Goal: Task Accomplishment & Management: Manage account settings

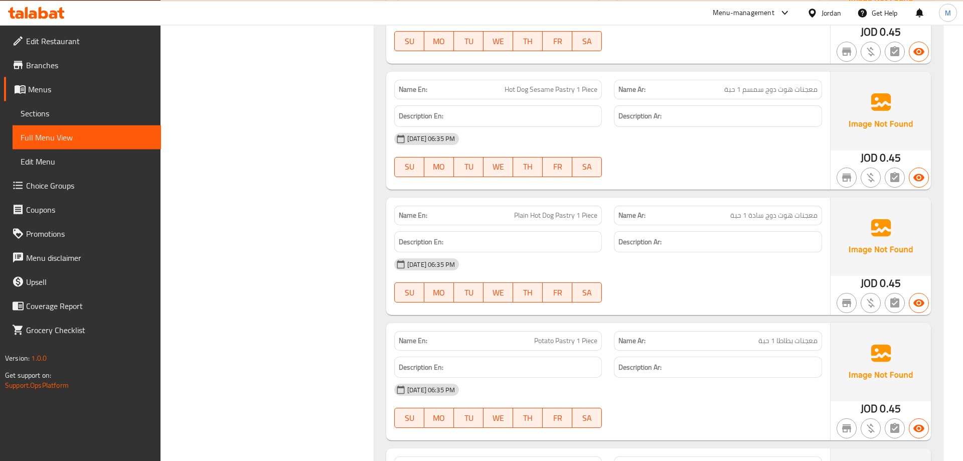
scroll to position [1177, 0]
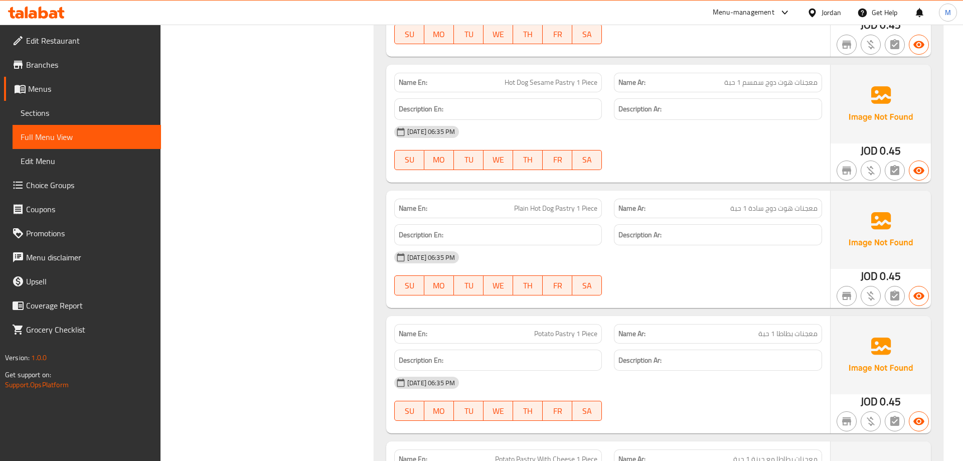
click at [810, 81] on span "معجنات هوت دوج سمسم 1 حبة" at bounding box center [770, 82] width 93 height 11
click at [675, 150] on div "[DATE] 06:35 PM SU MO TU WE TH FR SA" at bounding box center [608, 148] width 440 height 56
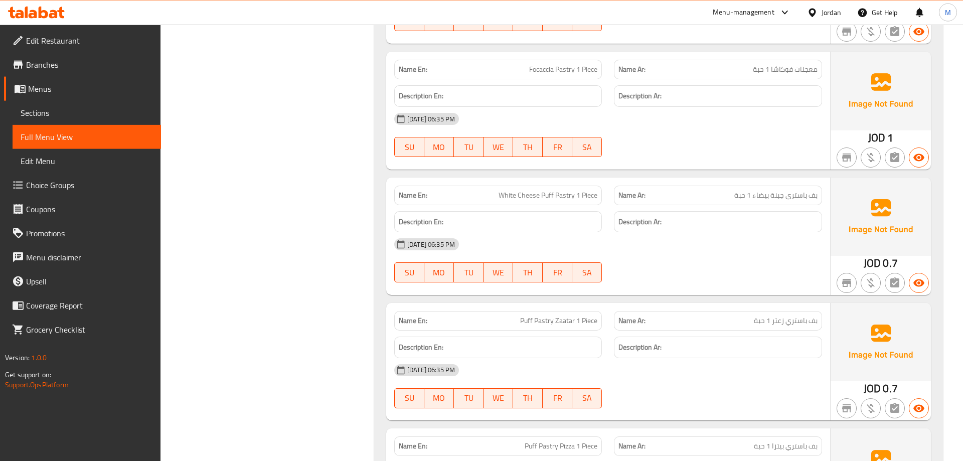
scroll to position [1944, 0]
click at [653, 160] on div at bounding box center [718, 156] width 220 height 12
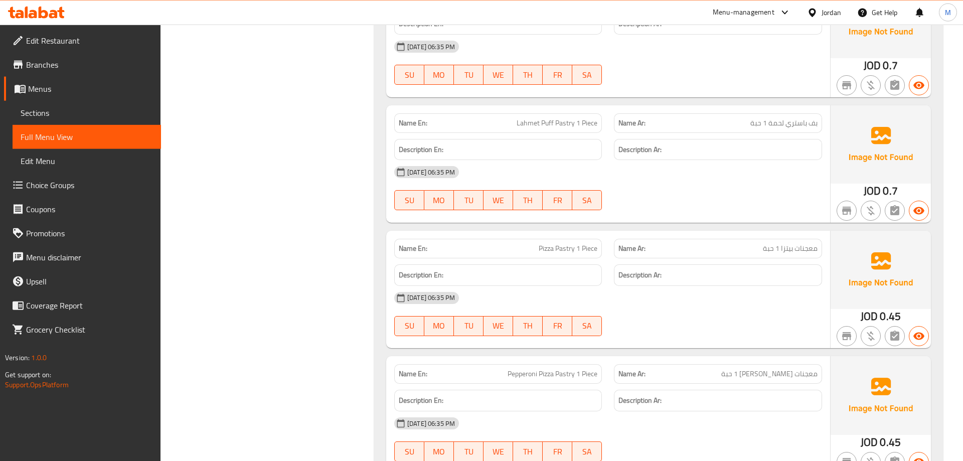
scroll to position [2404, 0]
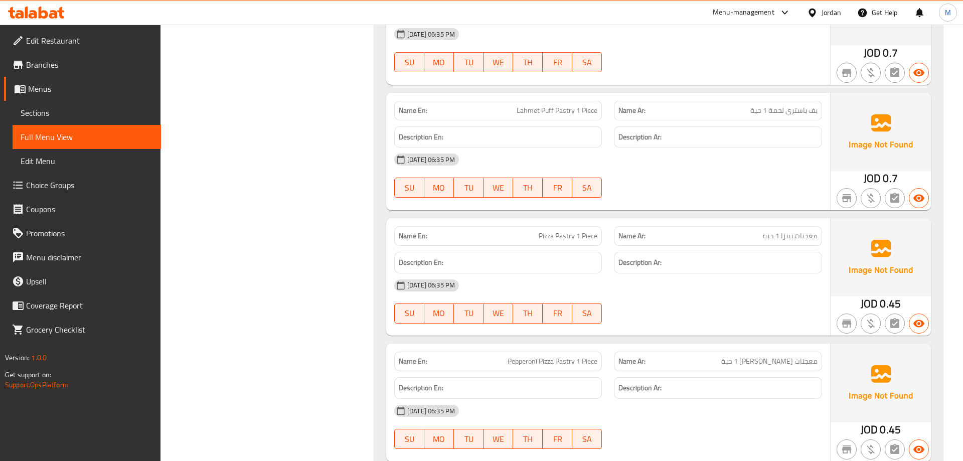
click at [556, 113] on span "Lahmet Puff Pastry 1 Piece" at bounding box center [557, 110] width 81 height 11
click at [629, 165] on div "[DATE] 06:35 PM" at bounding box center [608, 159] width 440 height 24
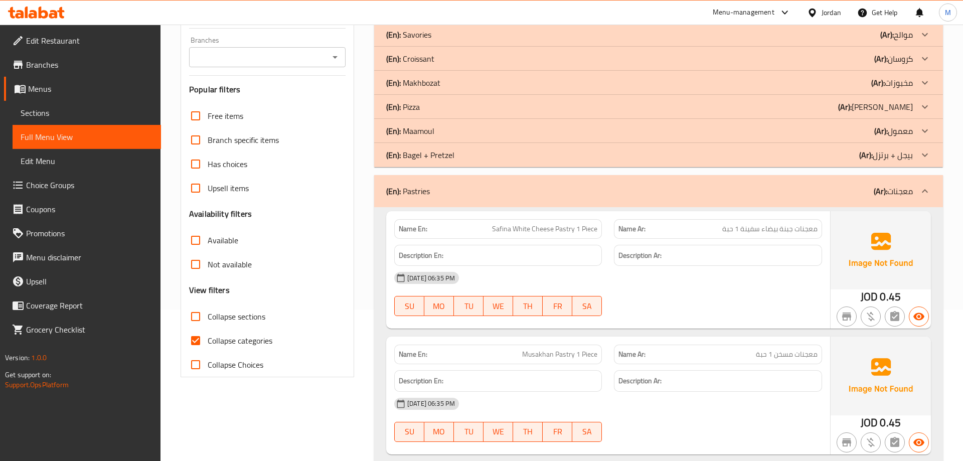
scroll to position [153, 0]
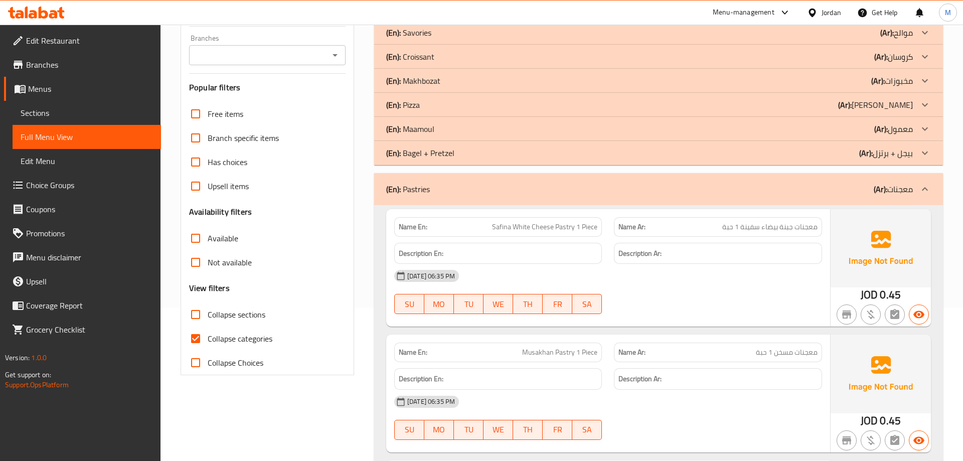
click at [630, 189] on div "(En): Pastries (Ar): معجنات" at bounding box center [649, 189] width 527 height 12
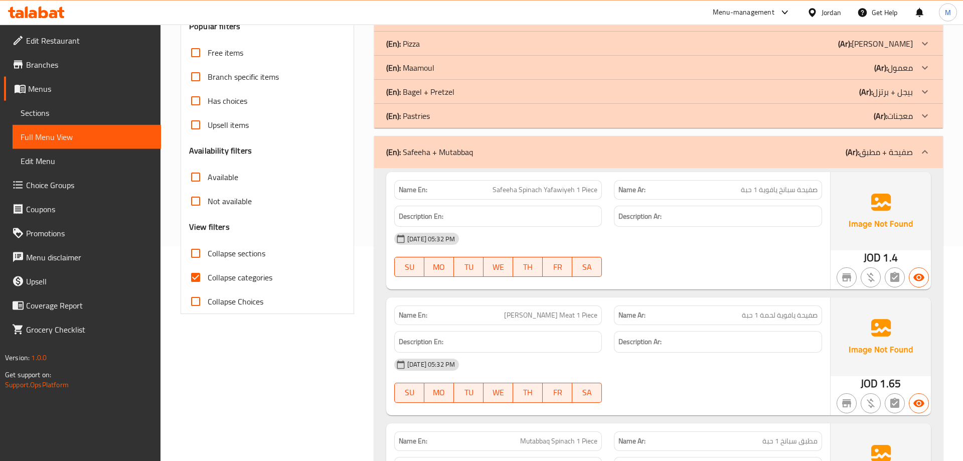
scroll to position [205, 0]
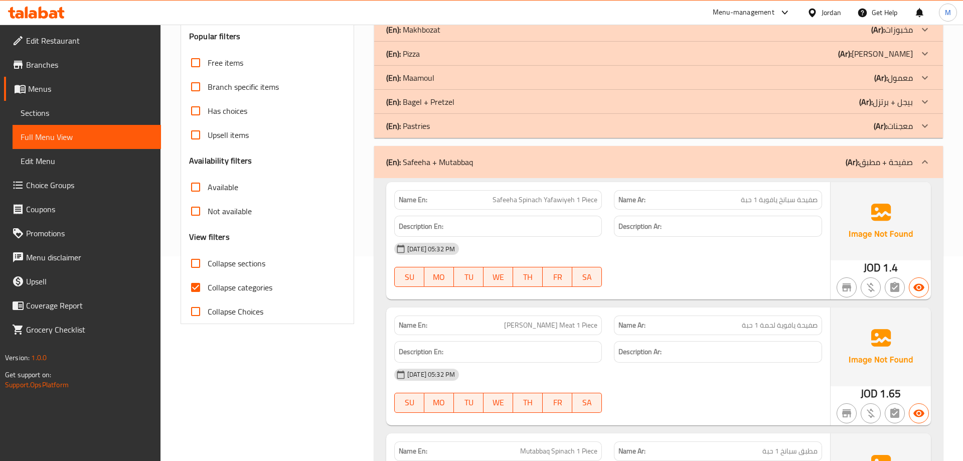
click at [618, 168] on div "(En): Safeeha + Mutabbaq (Ar): صفيحة + مطبق" at bounding box center [658, 162] width 569 height 32
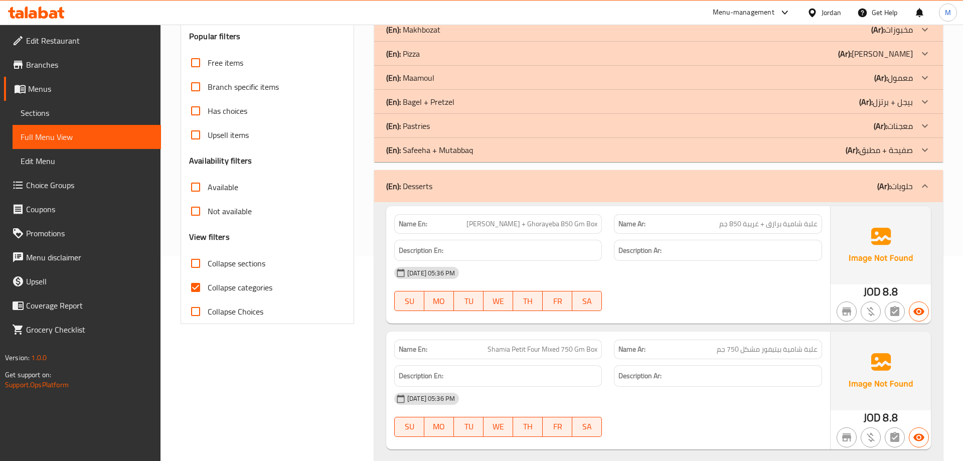
click at [550, 184] on div "(En): Desserts (Ar): حلويات" at bounding box center [649, 186] width 527 height 12
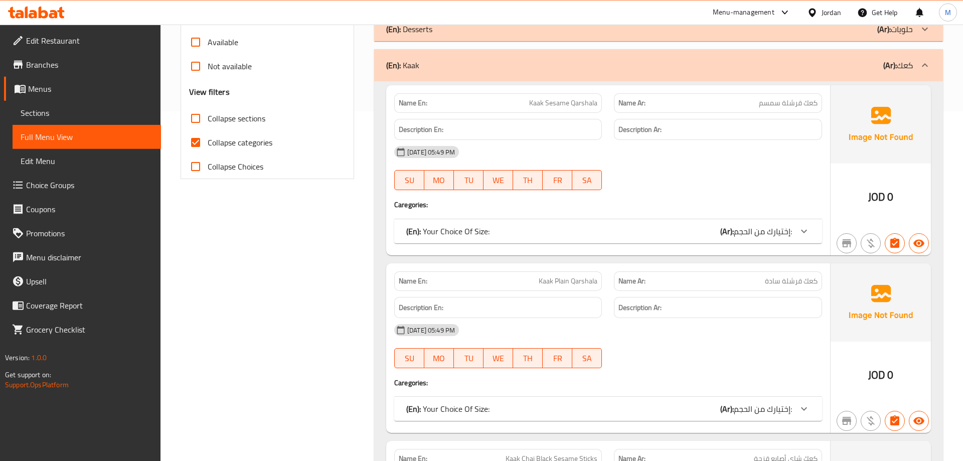
scroll to position [358, 0]
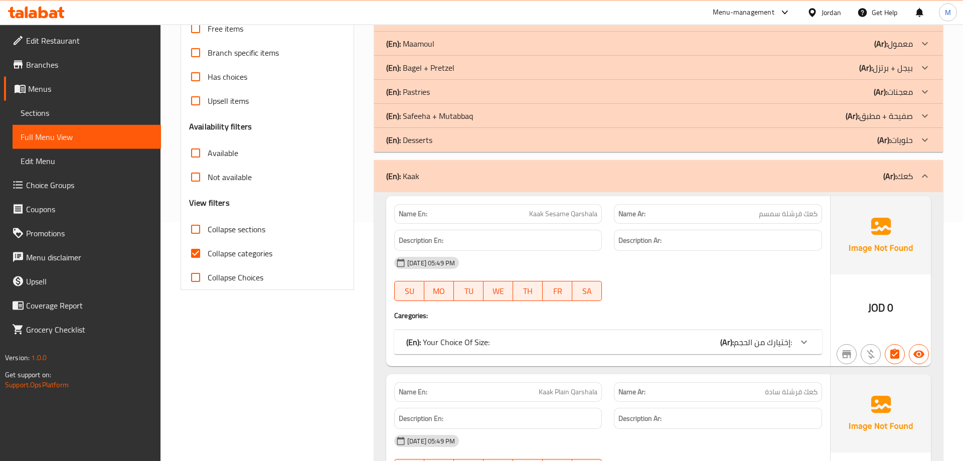
scroll to position [256, 0]
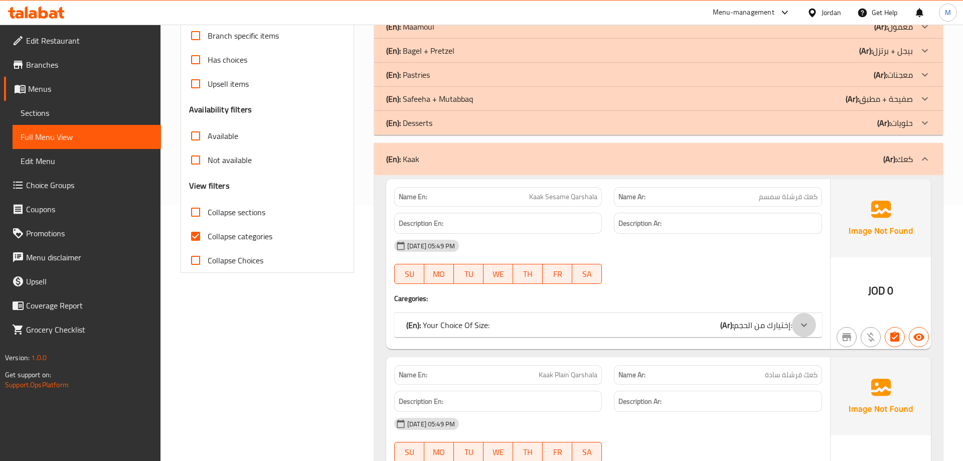
click at [804, 324] on icon at bounding box center [804, 325] width 12 height 12
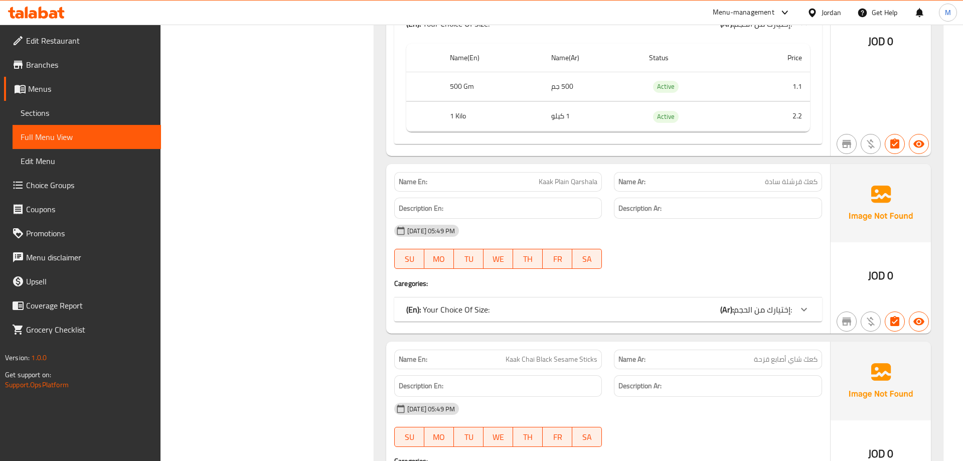
scroll to position [563, 0]
click at [800, 307] on icon at bounding box center [804, 308] width 12 height 12
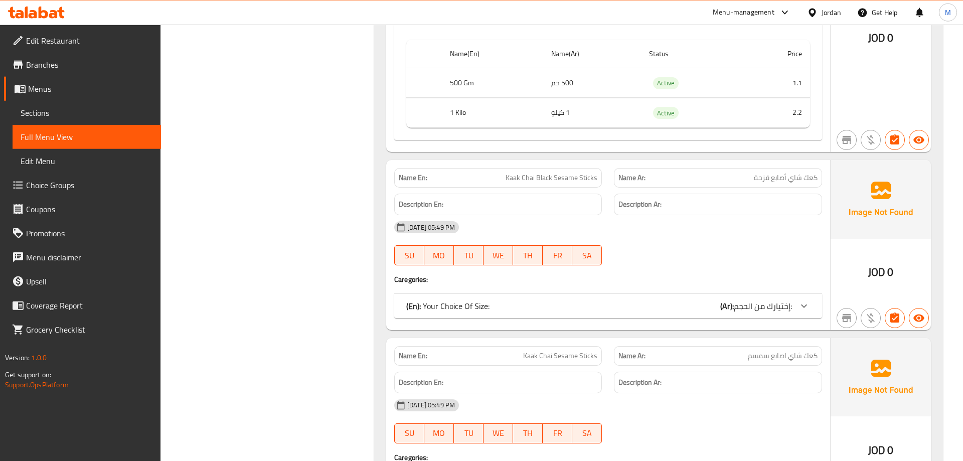
scroll to position [870, 0]
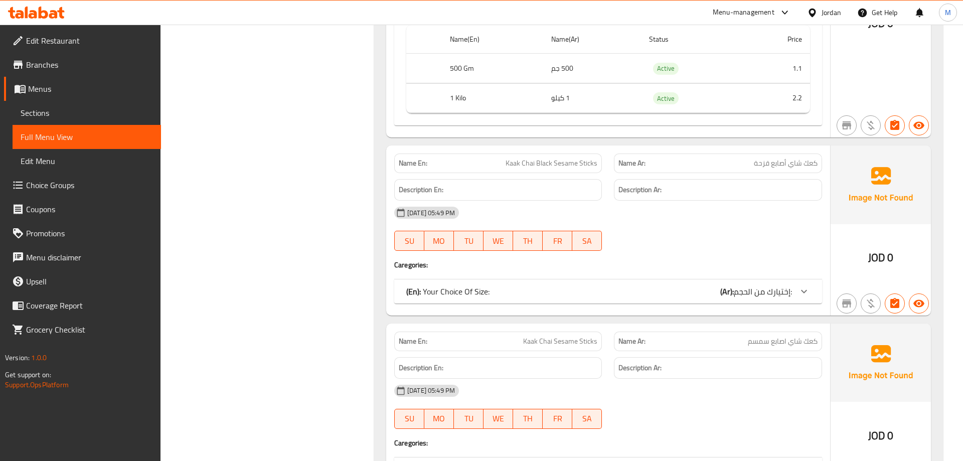
click at [804, 293] on icon at bounding box center [804, 291] width 12 height 12
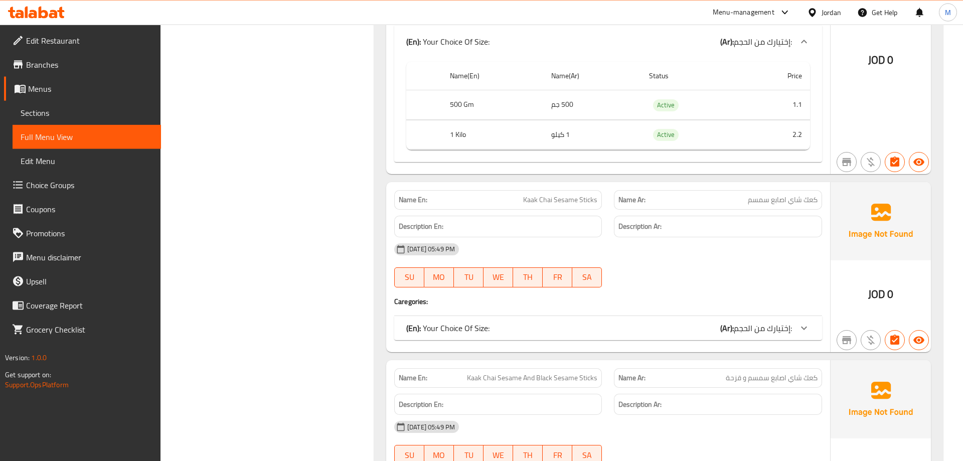
scroll to position [1125, 0]
click at [807, 328] on icon at bounding box center [804, 326] width 12 height 12
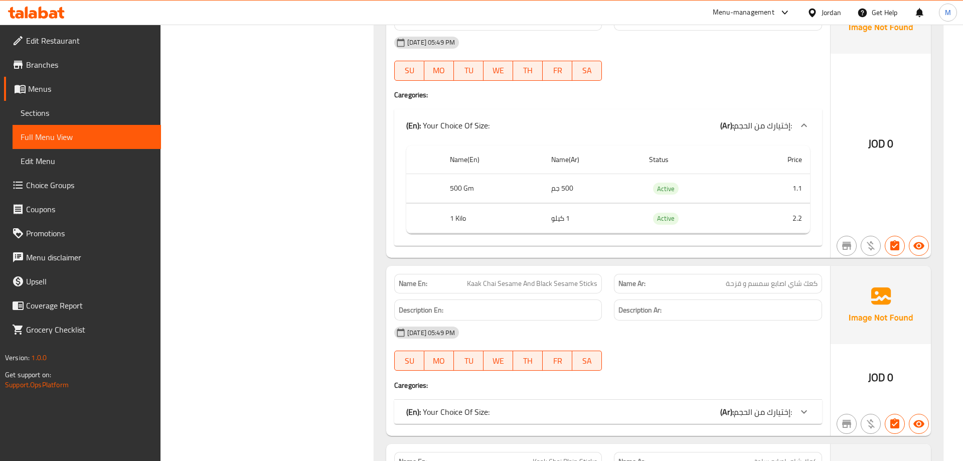
scroll to position [1432, 0]
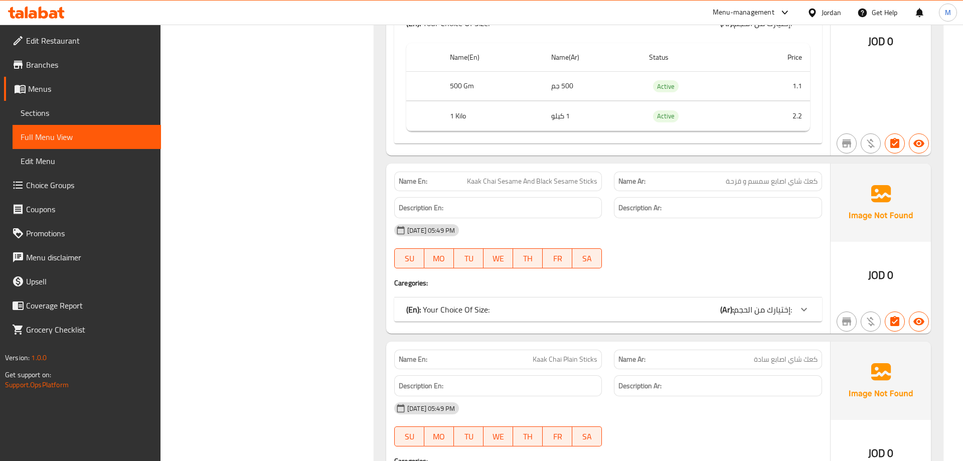
click at [808, 311] on icon at bounding box center [804, 309] width 12 height 12
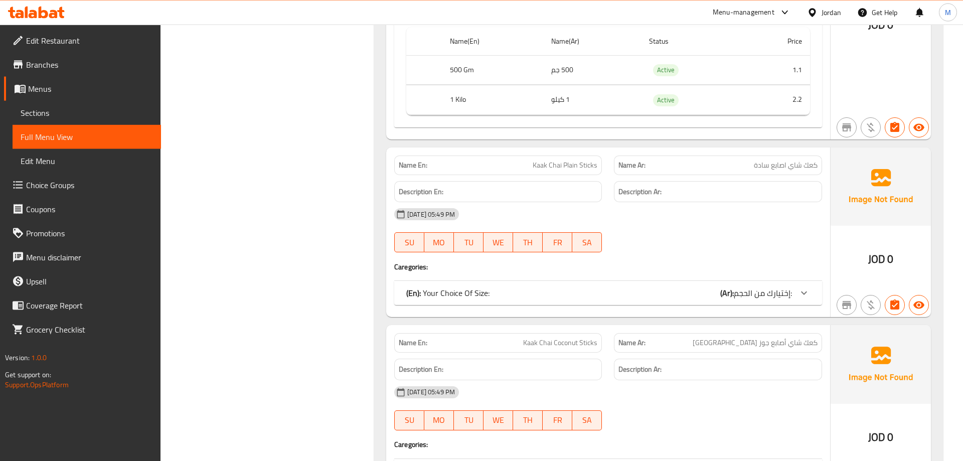
scroll to position [1739, 0]
click at [808, 296] on icon at bounding box center [804, 292] width 12 height 12
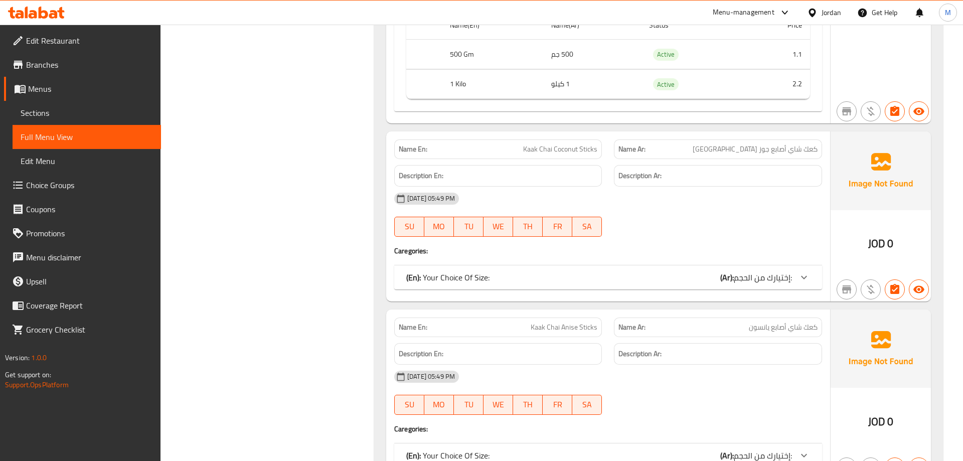
scroll to position [2046, 0]
click at [808, 273] on icon at bounding box center [804, 276] width 12 height 12
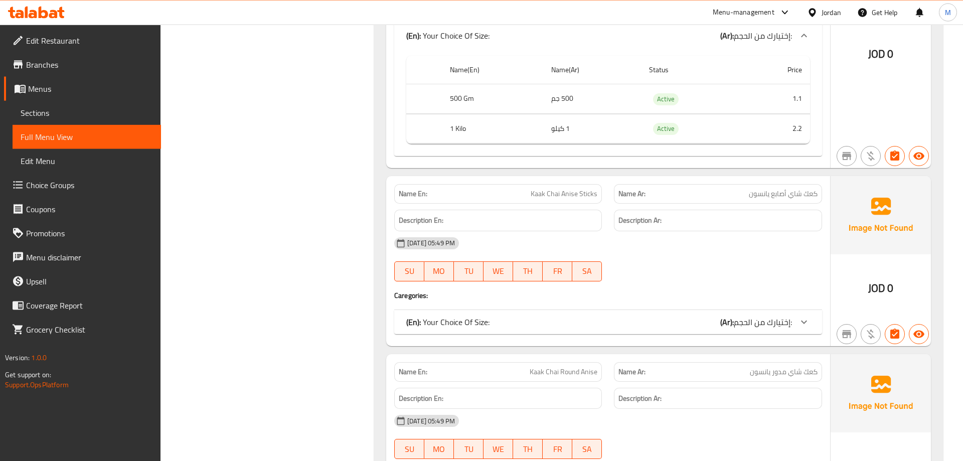
scroll to position [2302, 0]
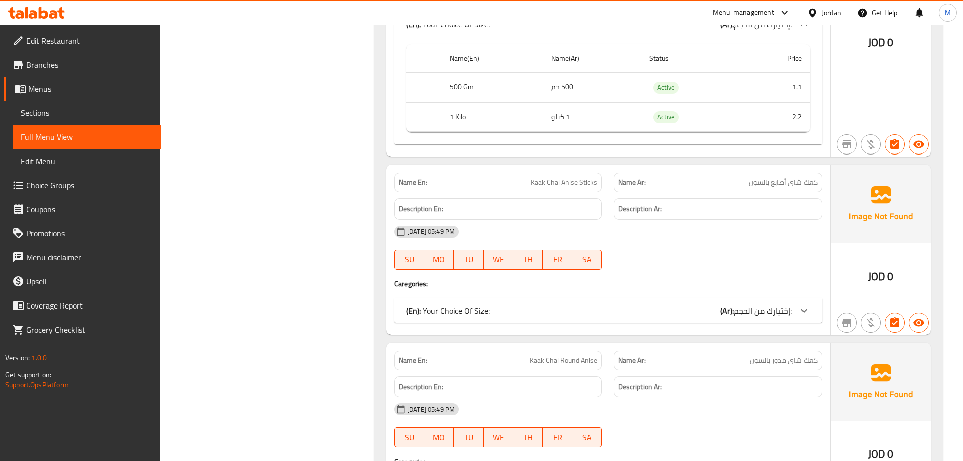
click at [808, 307] on icon at bounding box center [804, 310] width 12 height 12
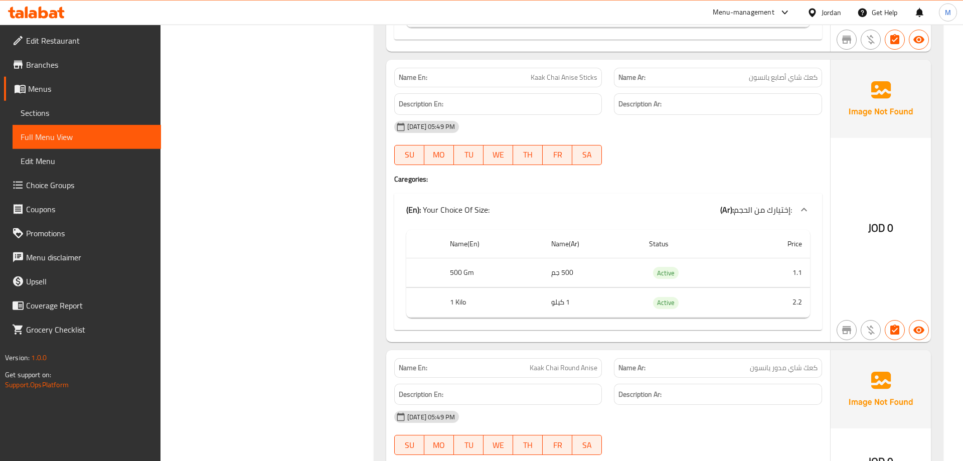
scroll to position [2506, 0]
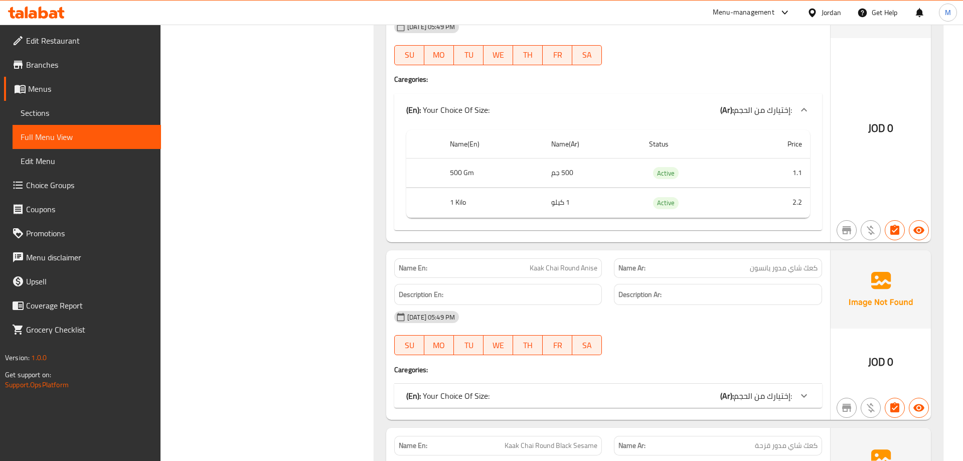
click at [799, 390] on icon at bounding box center [804, 396] width 12 height 12
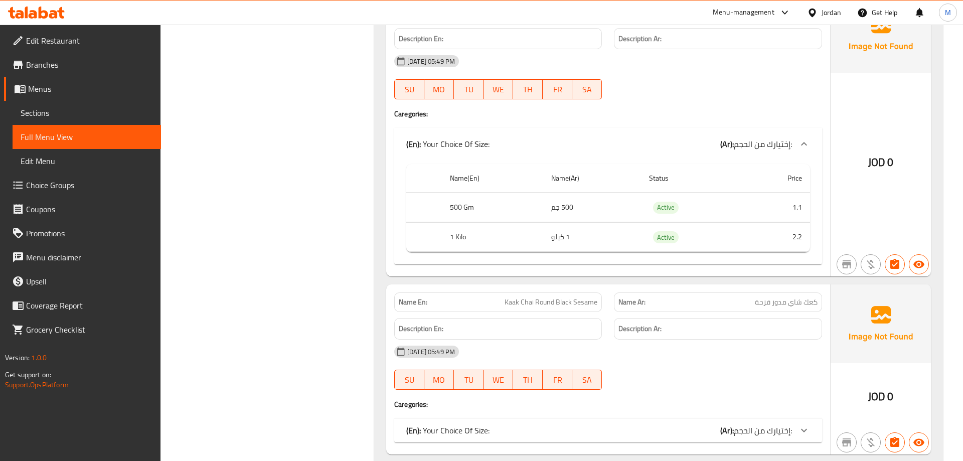
scroll to position [2865, 0]
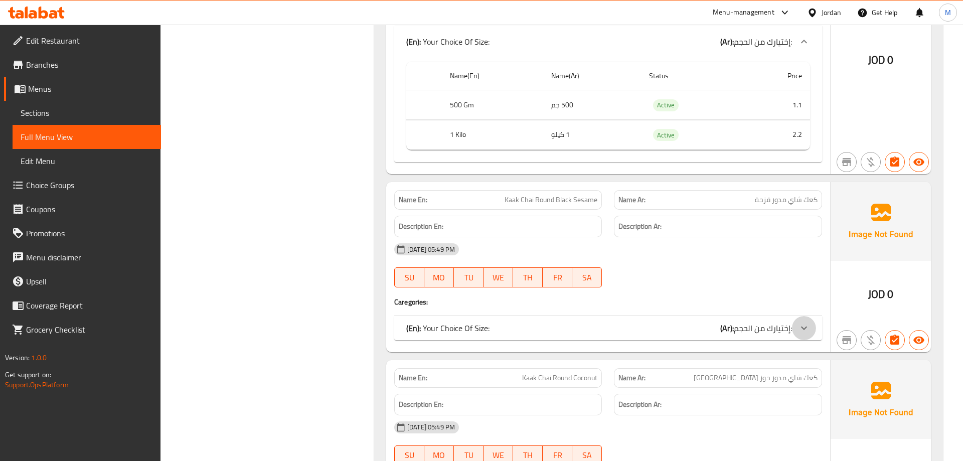
click at [801, 326] on icon at bounding box center [804, 328] width 6 height 4
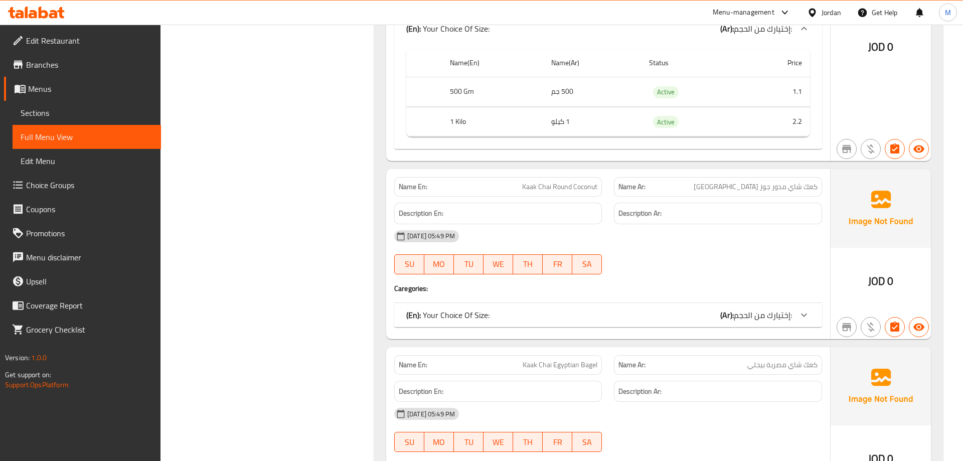
scroll to position [3171, 0]
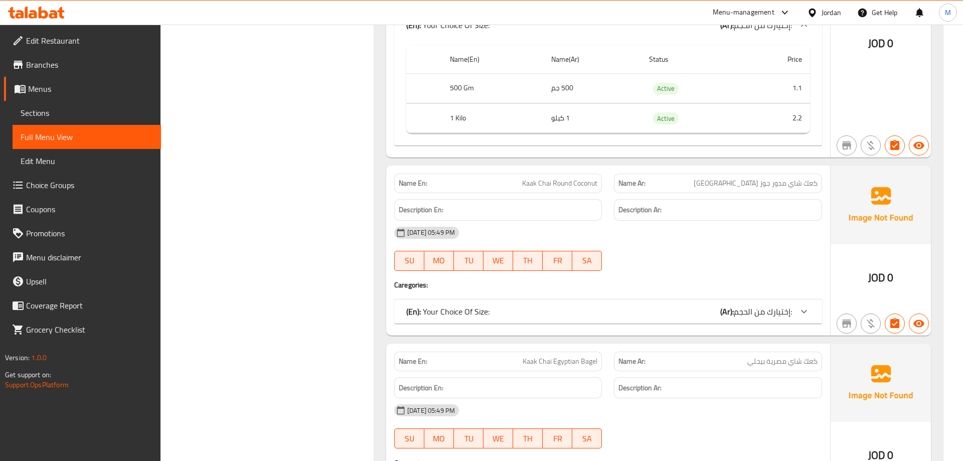
click at [806, 310] on icon at bounding box center [804, 311] width 12 height 12
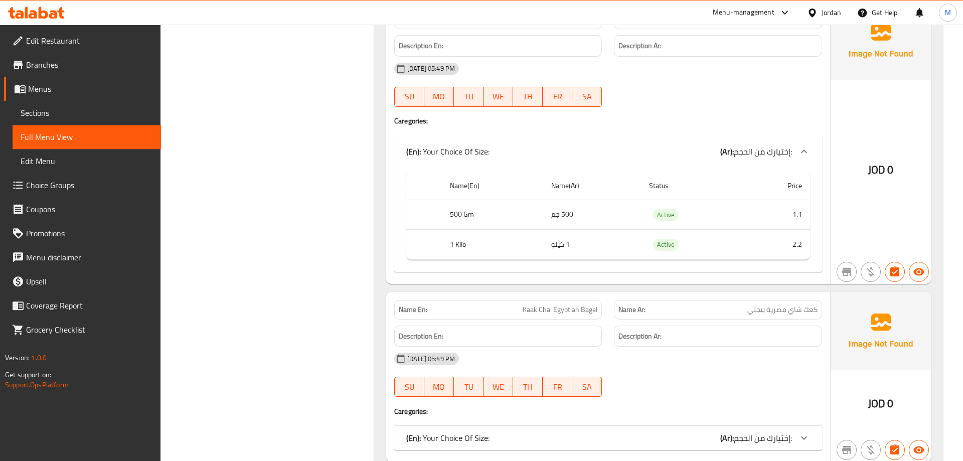
scroll to position [3376, 0]
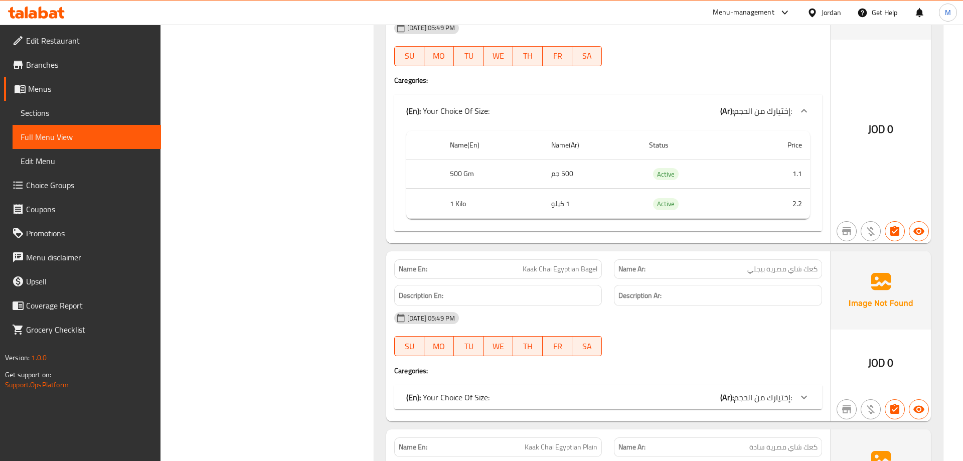
click at [803, 391] on icon at bounding box center [804, 397] width 12 height 12
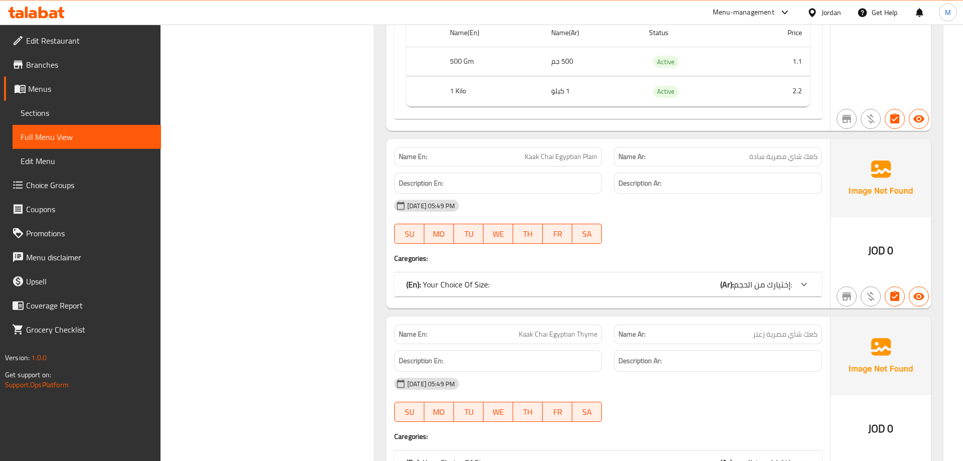
scroll to position [3785, 0]
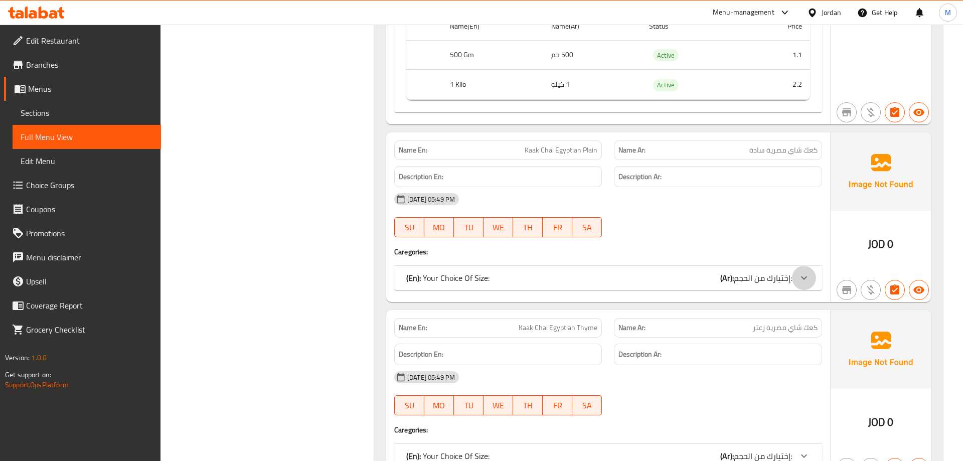
click at [801, 274] on icon at bounding box center [804, 278] width 12 height 12
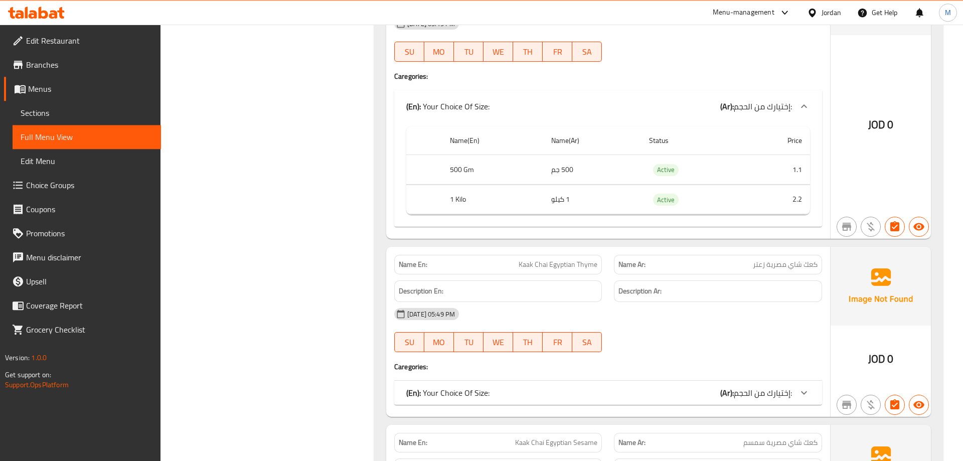
scroll to position [4041, 0]
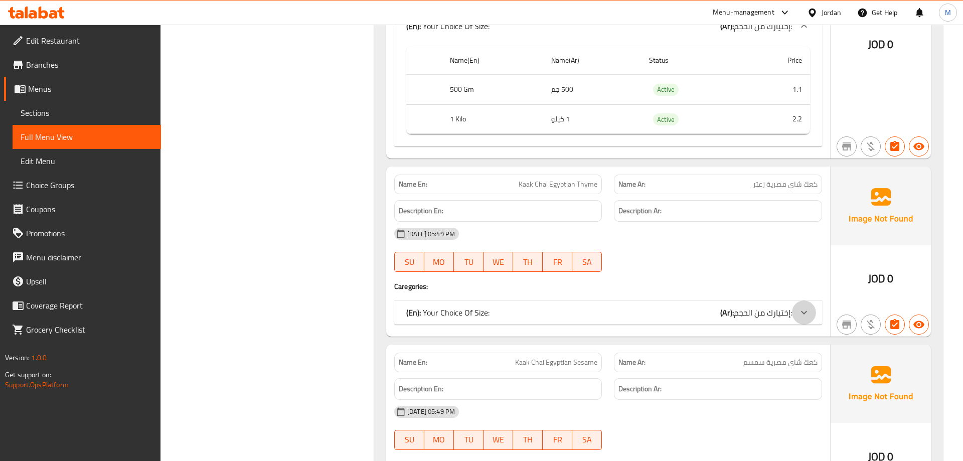
click at [805, 315] on icon at bounding box center [804, 312] width 12 height 12
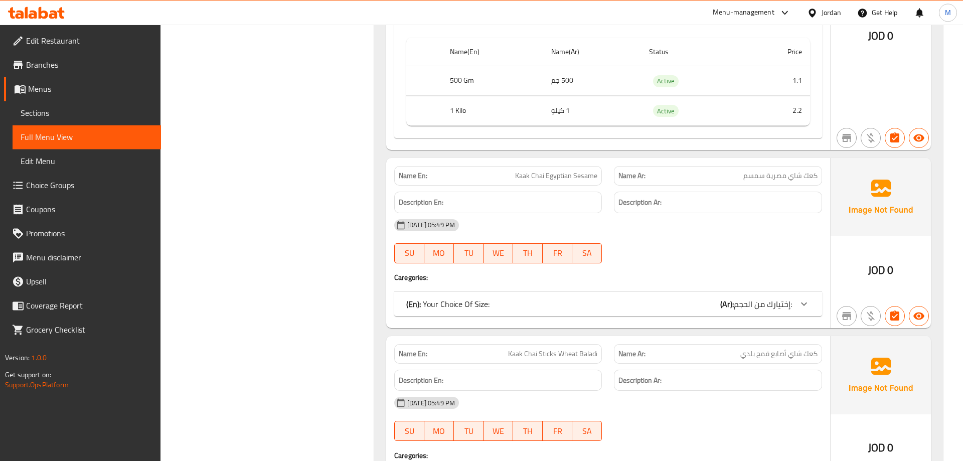
scroll to position [4348, 0]
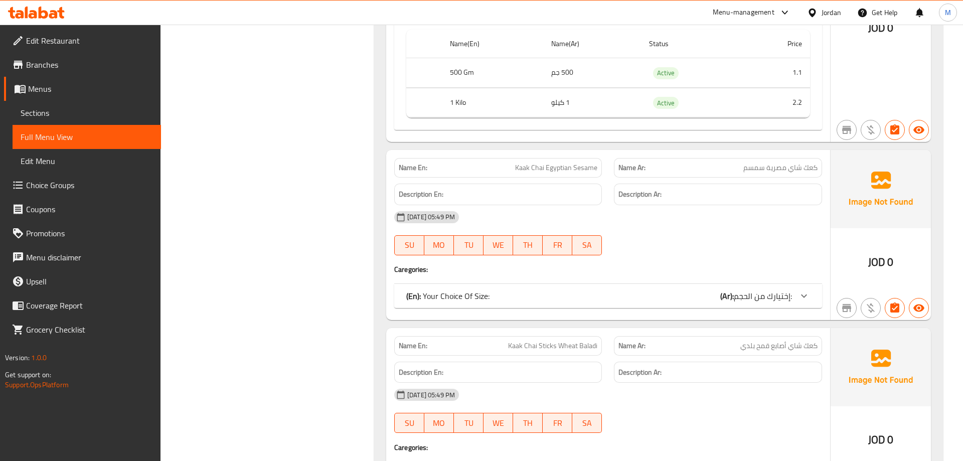
click at [802, 294] on icon at bounding box center [804, 296] width 12 height 12
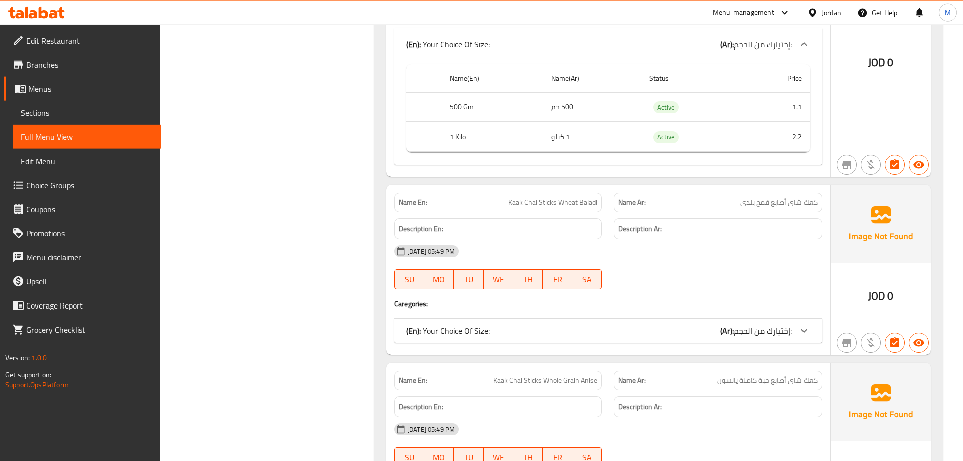
scroll to position [4655, 0]
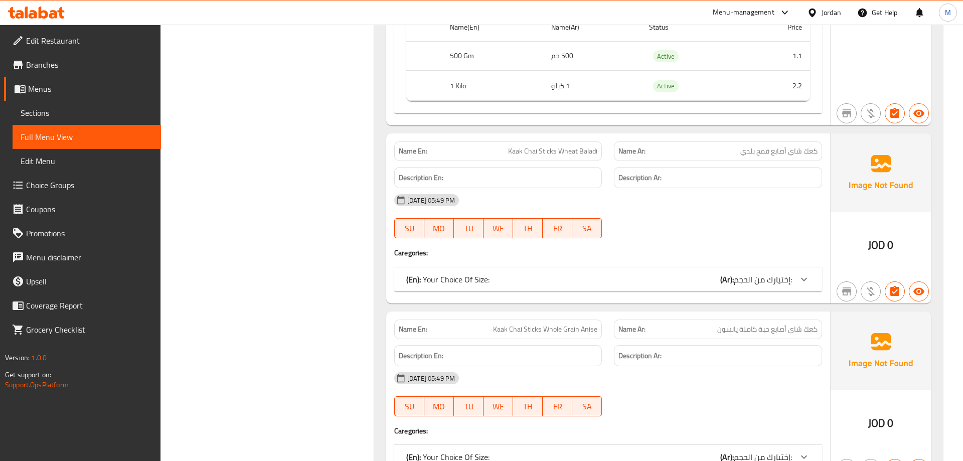
click at [804, 279] on icon at bounding box center [804, 279] width 12 height 12
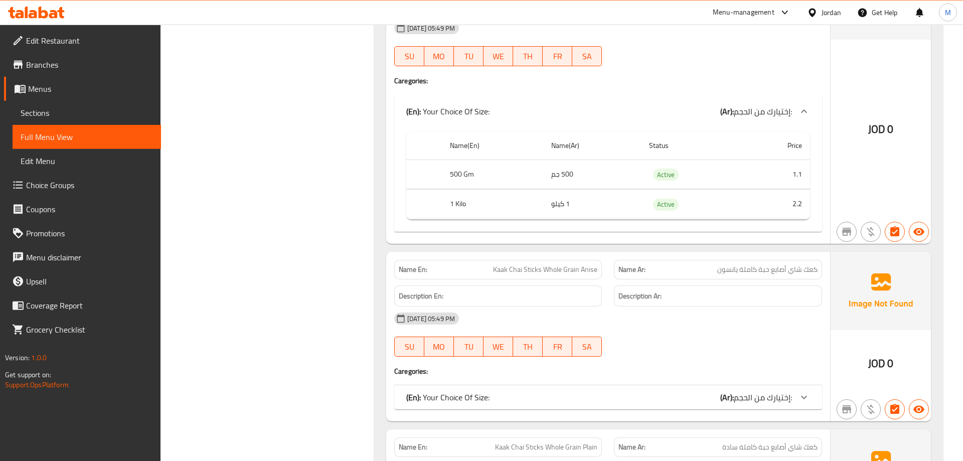
scroll to position [4859, 0]
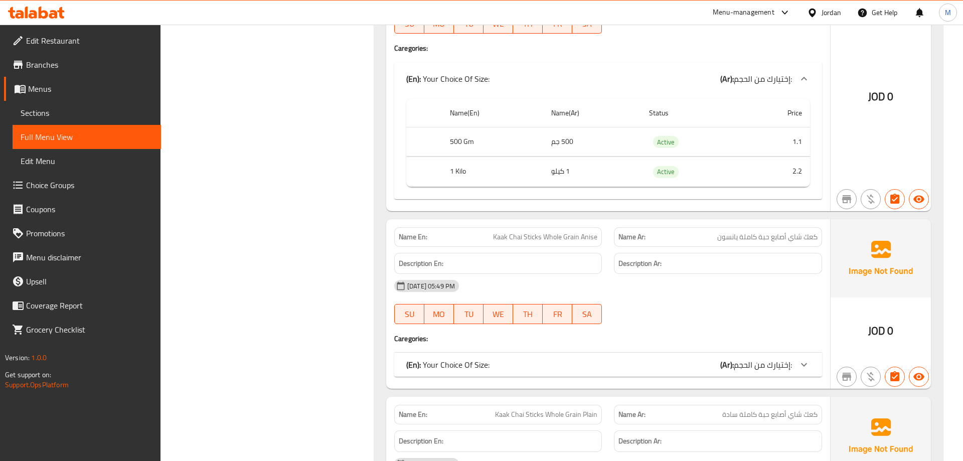
click at [808, 361] on icon at bounding box center [804, 365] width 12 height 12
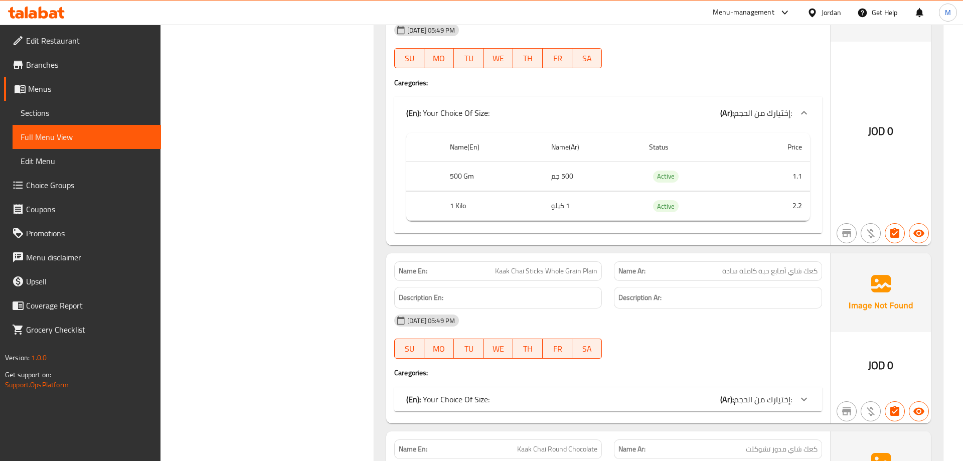
scroll to position [5269, 0]
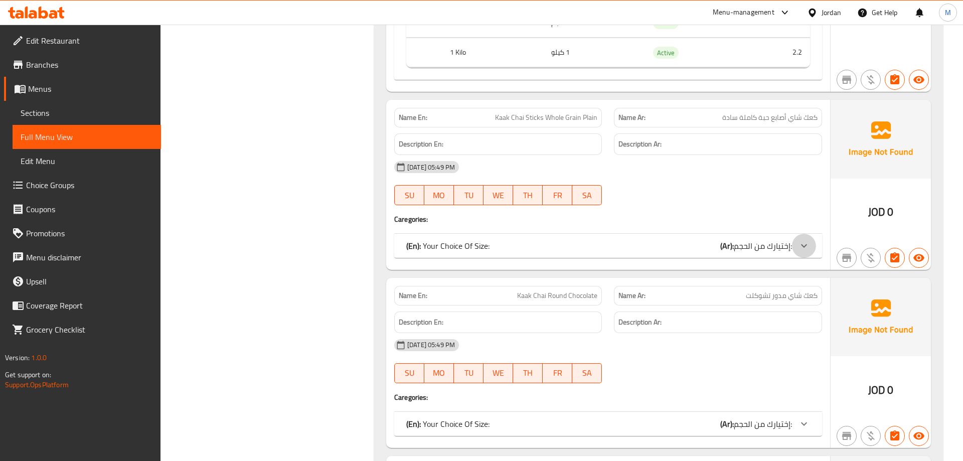
click at [798, 240] on icon at bounding box center [804, 246] width 12 height 12
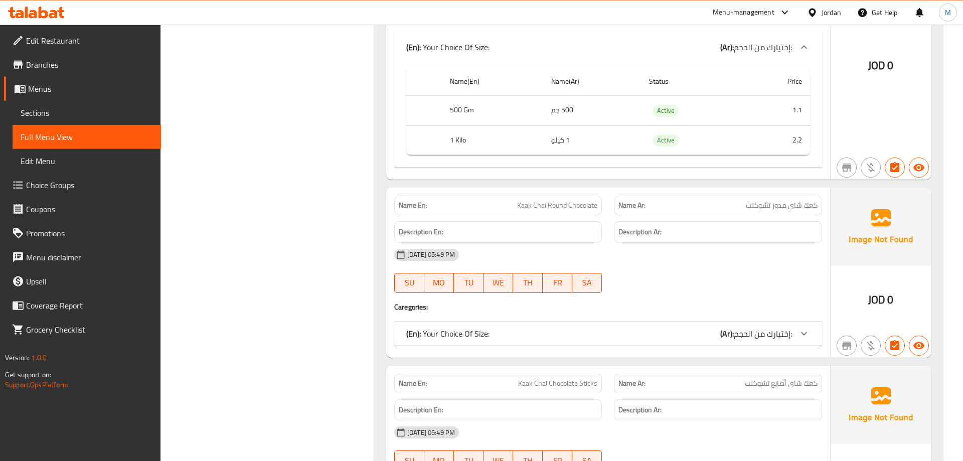
scroll to position [5473, 0]
click at [805, 325] on icon at bounding box center [804, 331] width 12 height 12
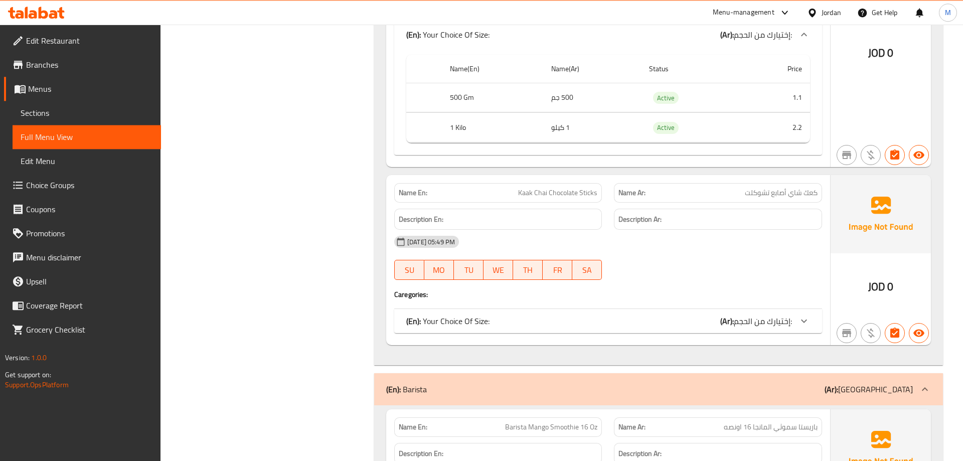
scroll to position [5831, 0]
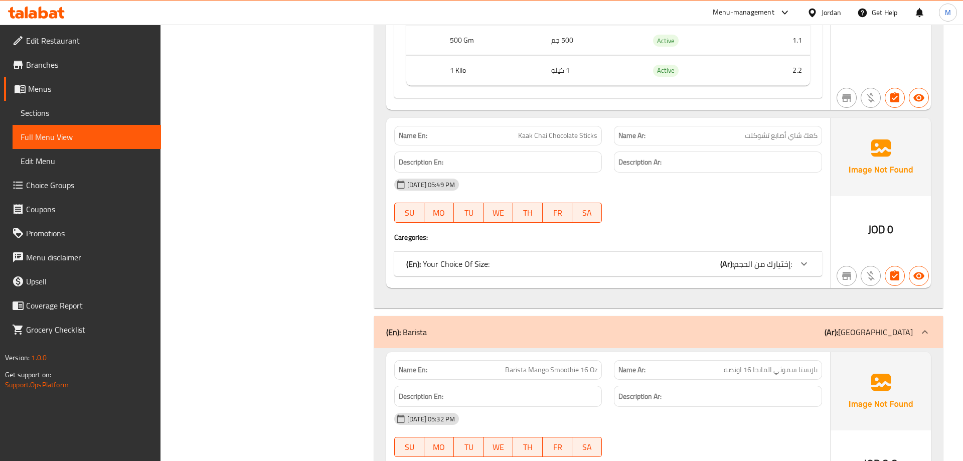
click at [807, 260] on icon at bounding box center [804, 264] width 12 height 12
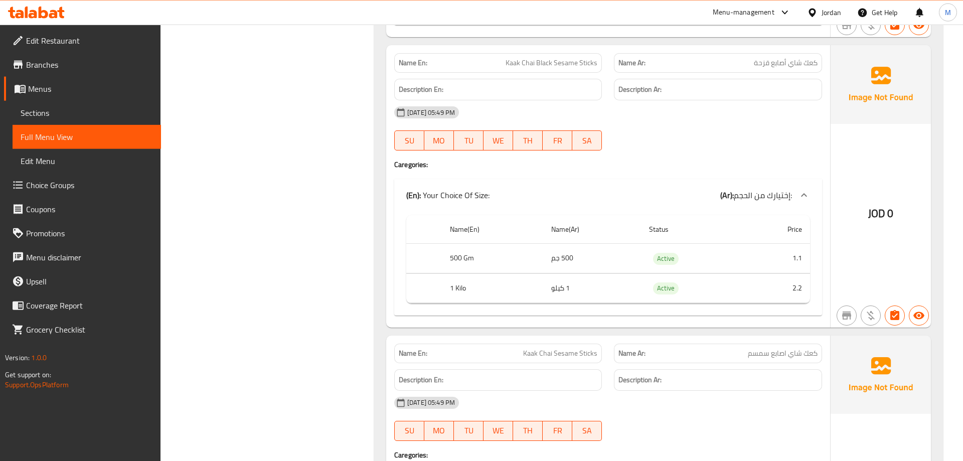
scroll to position [972, 0]
click at [759, 61] on span "كعك شاي أصابع قزحة" at bounding box center [786, 61] width 64 height 11
copy span "قزحة"
click at [674, 111] on div "[DATE] 05:49 PM" at bounding box center [608, 110] width 440 height 24
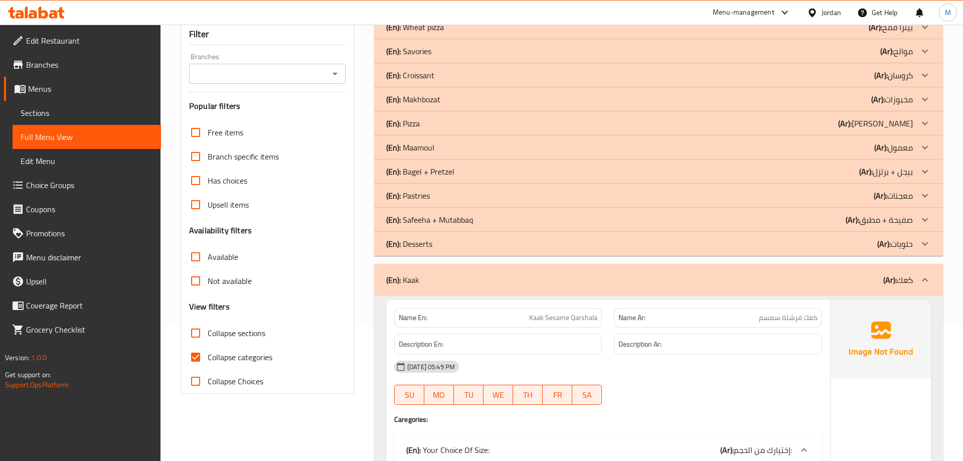
scroll to position [102, 0]
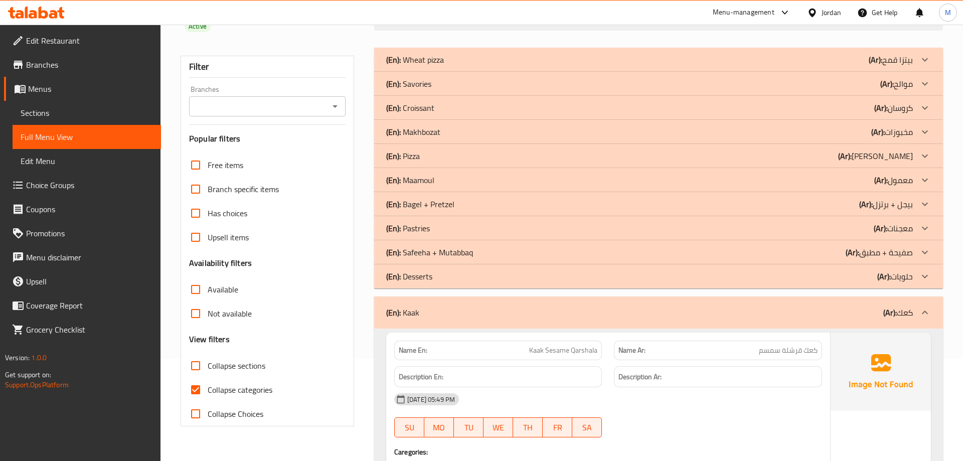
click at [675, 308] on div "(En): Kaak (Ar): كعك" at bounding box center [649, 312] width 527 height 12
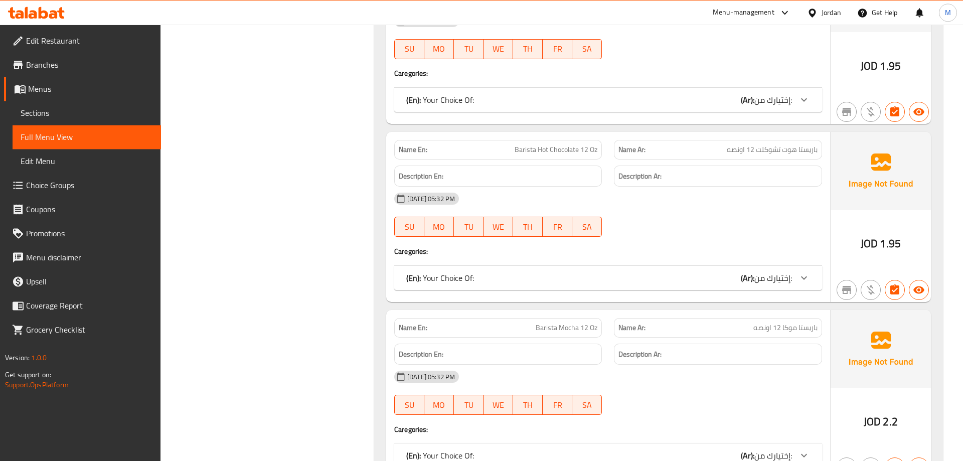
scroll to position [4553, 0]
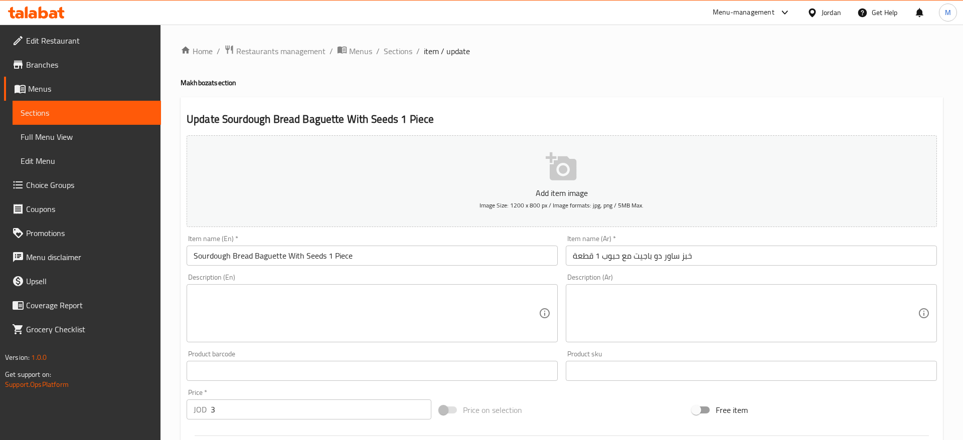
click at [410, 41] on div "Home / Restaurants management / Menus / Sections / item / update Makhbozat sect…" at bounding box center [561, 367] width 802 height 684
drag, startPoint x: 395, startPoint y: 41, endPoint x: 395, endPoint y: 47, distance: 5.5
click at [395, 44] on div "Home / Restaurants management / Menus / Sections / item / update Makhbozat sect…" at bounding box center [561, 367] width 802 height 684
click at [395, 47] on span "Sections" at bounding box center [398, 51] width 29 height 12
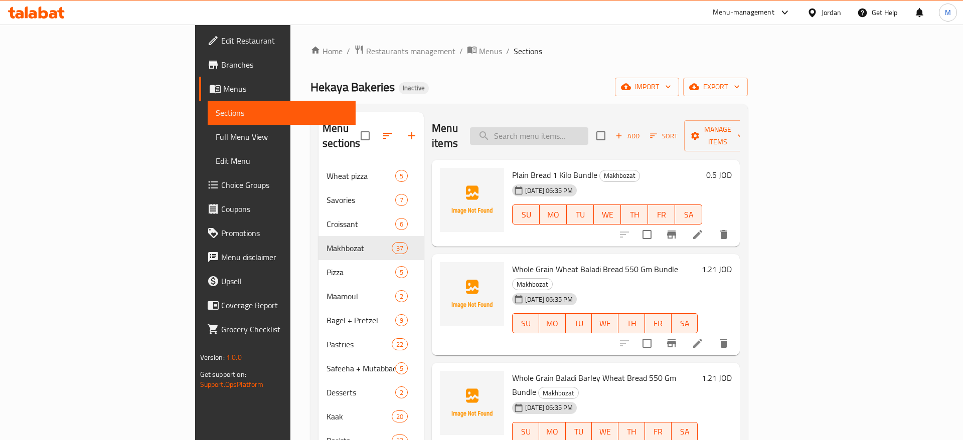
click at [571, 133] on input "search" at bounding box center [529, 136] width 118 height 18
paste input "Lahmet Puff Pastry 1 Piece"
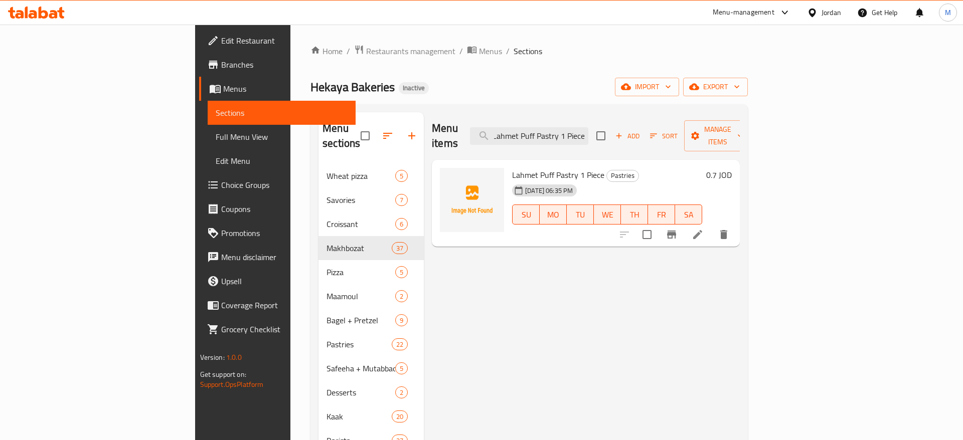
type input "Lahmet Puff Pastry 1 Piece"
click at [702, 230] on icon at bounding box center [697, 234] width 9 height 9
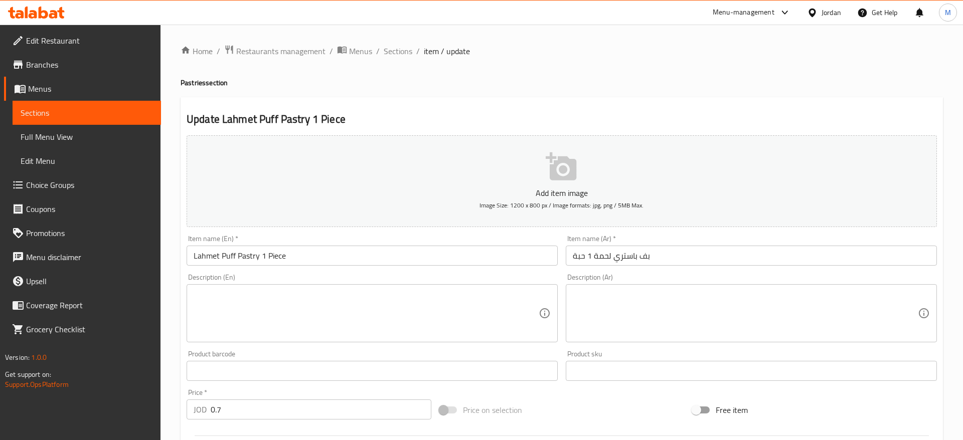
click at [209, 259] on input "Lahmet Puff Pastry 1 Piece" at bounding box center [372, 256] width 371 height 20
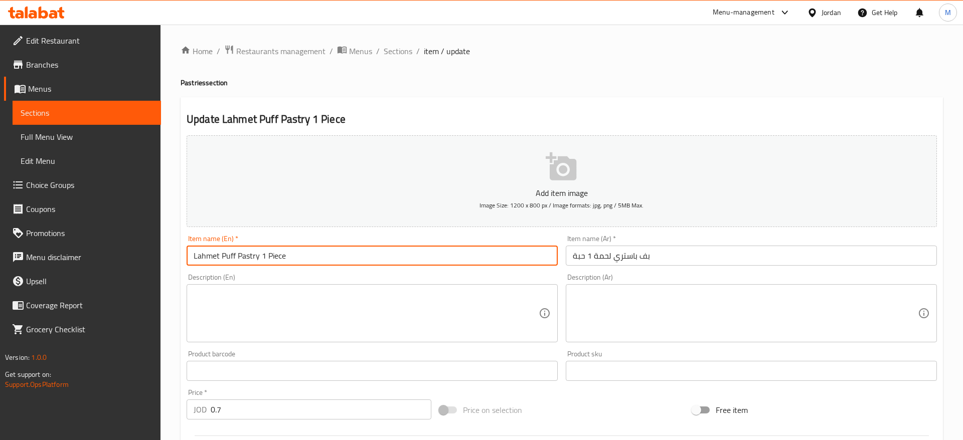
click at [209, 259] on input "Lahmet Puff Pastry 1 Piece" at bounding box center [372, 256] width 371 height 20
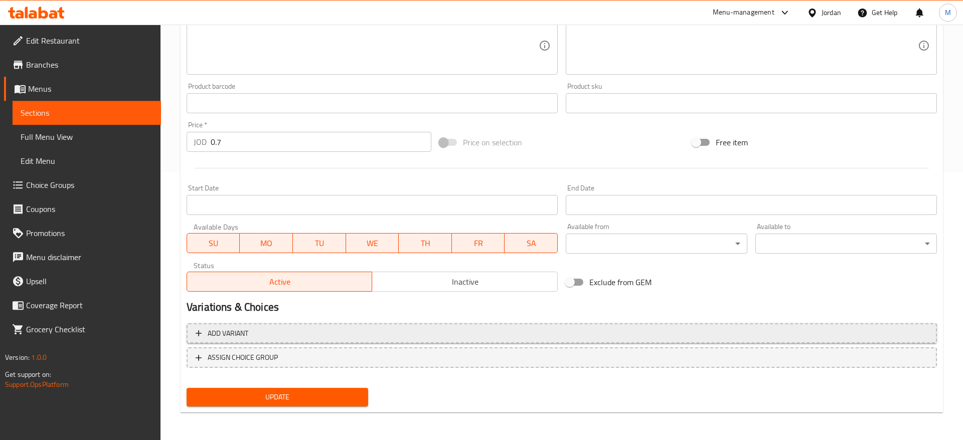
scroll to position [269, 0]
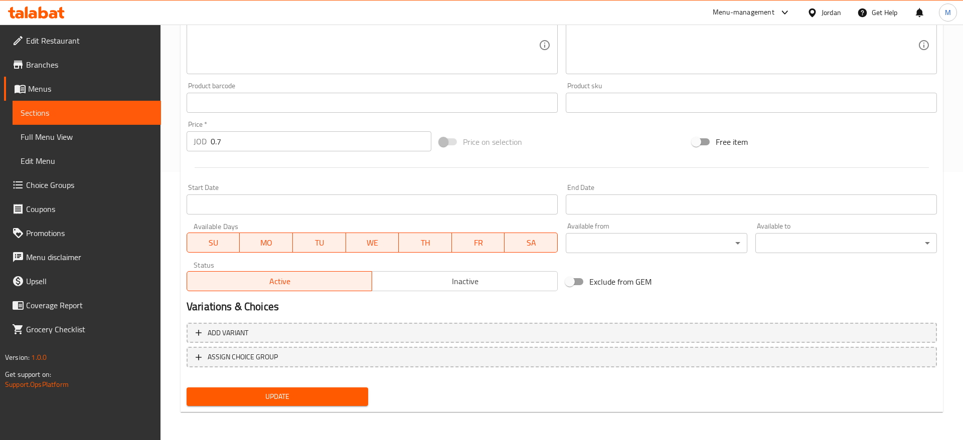
type input "Meat Puff Pastry 1 Piece"
click at [309, 391] on span "Update" at bounding box center [277, 397] width 165 height 13
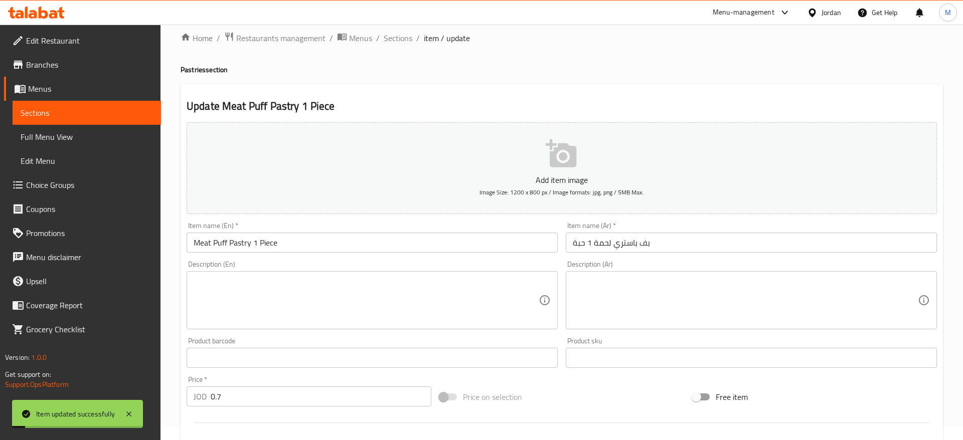
scroll to position [0, 0]
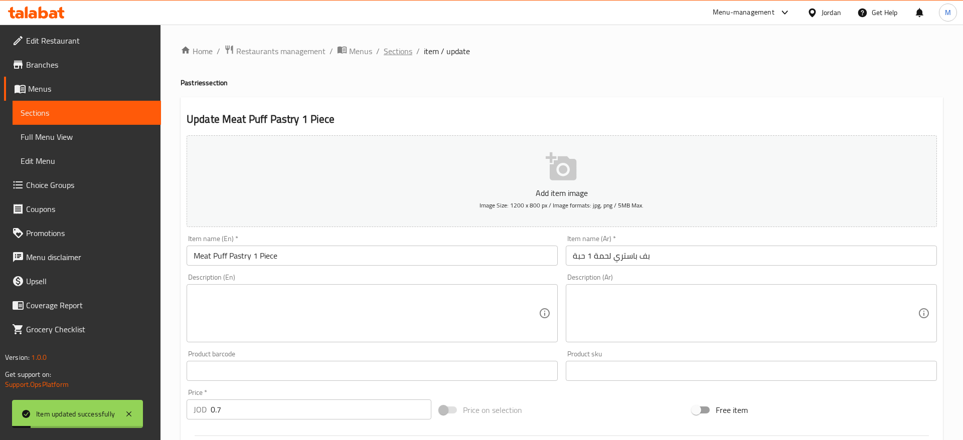
click at [407, 53] on span "Sections" at bounding box center [398, 51] width 29 height 12
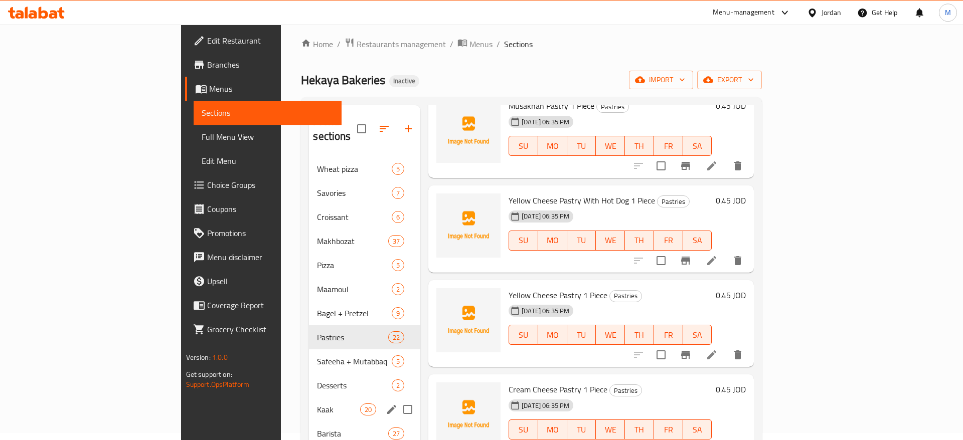
scroll to position [140, 0]
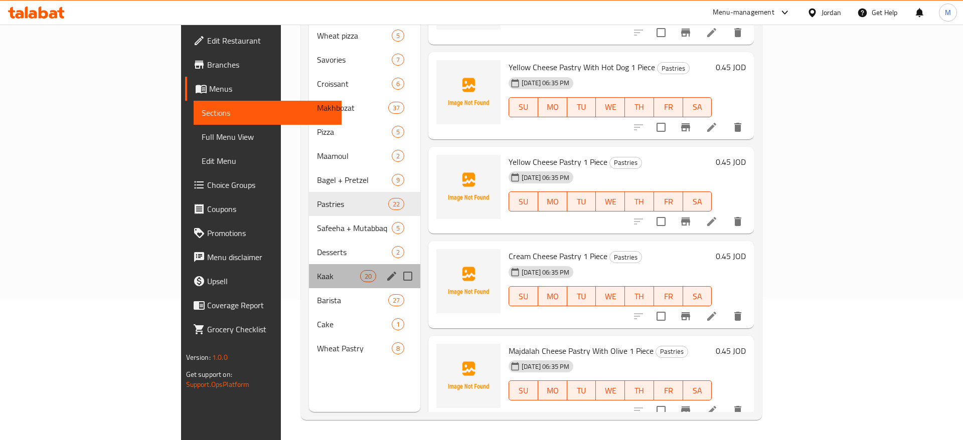
click at [309, 264] on div "Kaak 20" at bounding box center [364, 276] width 111 height 24
